Goal: Task Accomplishment & Management: Manage account settings

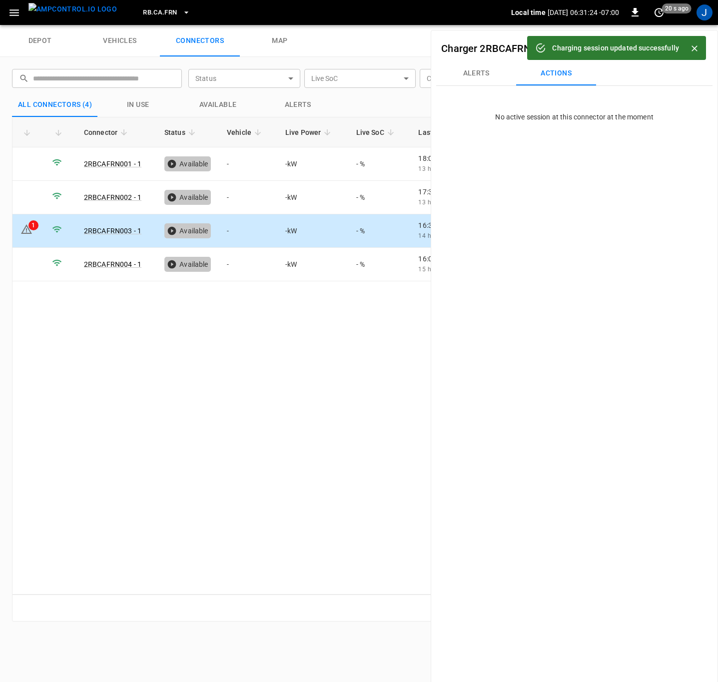
click at [697, 45] on icon "Close" at bounding box center [695, 48] width 10 height 10
click at [26, 231] on icon at bounding box center [26, 230] width 1 height 4
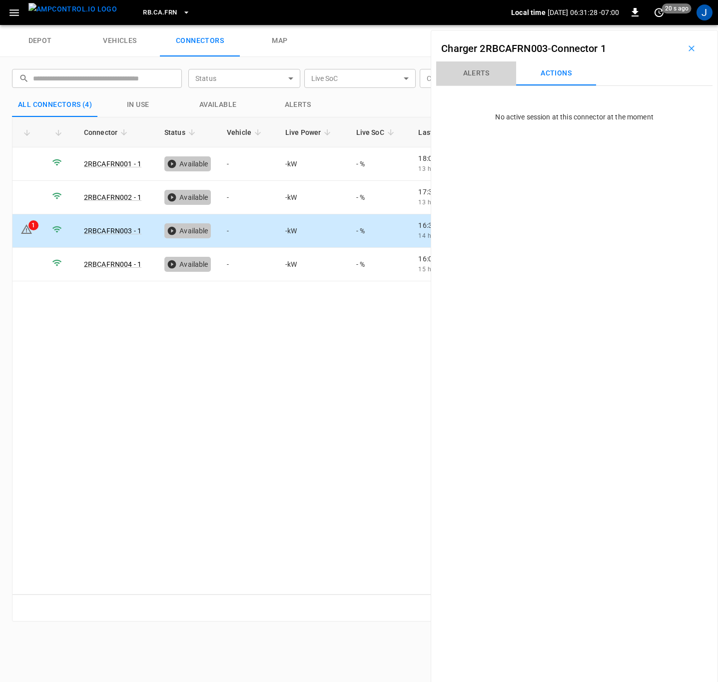
click at [468, 75] on button "Alerts" at bounding box center [476, 73] width 80 height 24
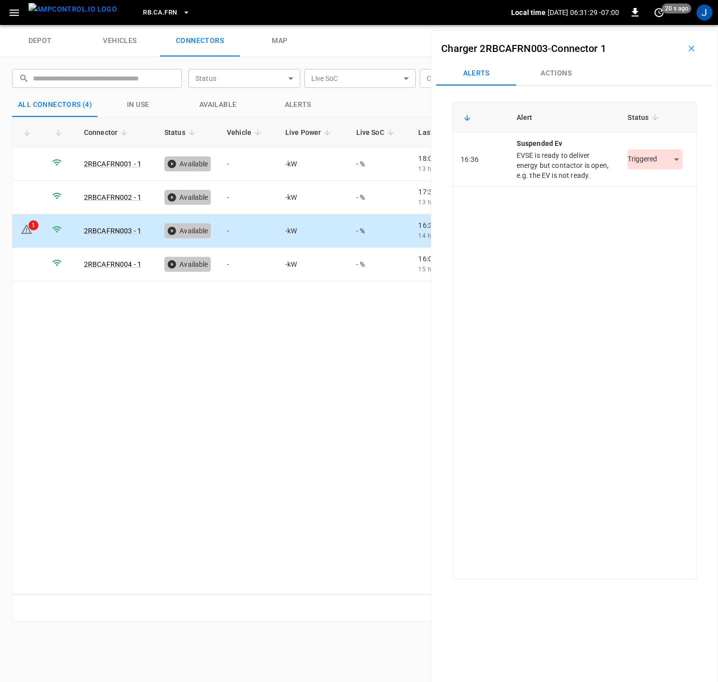
click at [664, 25] on body "RB.CA.FRN Local time [DATE] 06:31:29 -07:00 0 20 s ago J depot vehicles connect…" at bounding box center [359, 12] width 718 height 25
click at [653, 189] on li "Resolved" at bounding box center [649, 189] width 62 height 16
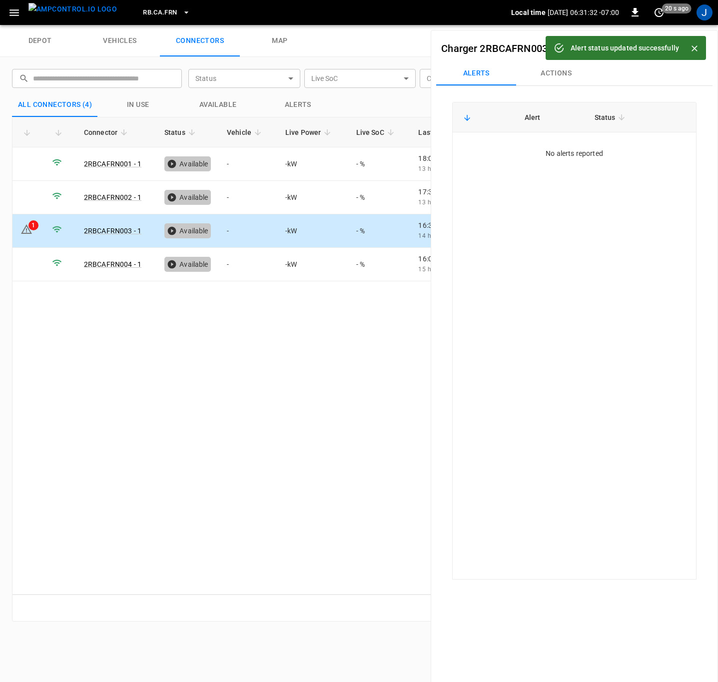
click at [692, 48] on icon "Close" at bounding box center [695, 48] width 10 height 10
click at [688, 45] on icon "button" at bounding box center [692, 48] width 10 height 10
click at [688, 45] on div "depot vehicles connectors map" at bounding box center [359, 41] width 718 height 32
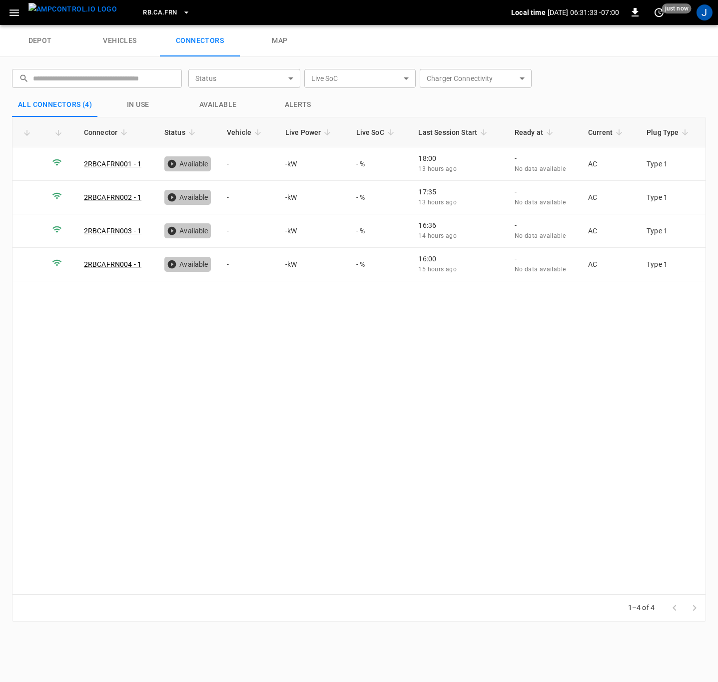
click at [234, 414] on div "Connector Status Vehicle Live Power Live SoC Last Session Start Ready at Curren…" at bounding box center [359, 356] width 694 height 478
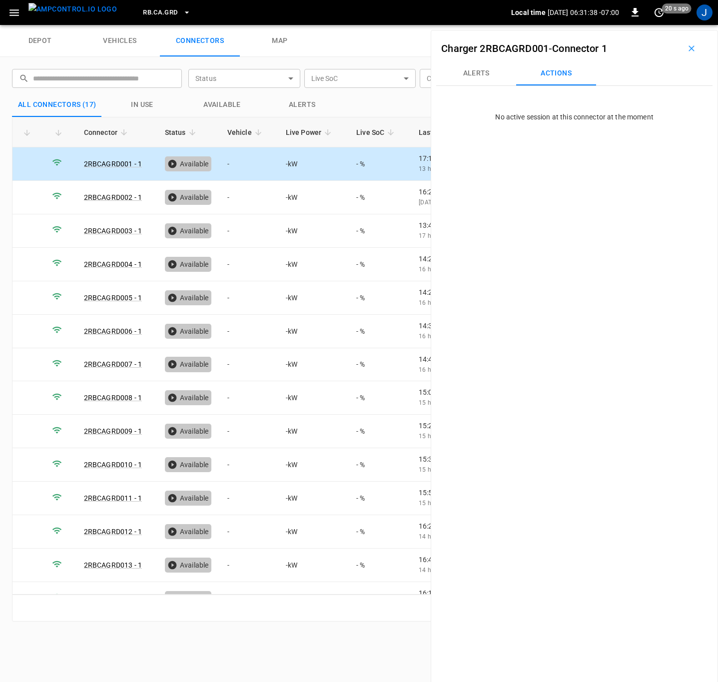
click at [689, 49] on icon "button" at bounding box center [692, 48] width 6 height 6
